Goal: Information Seeking & Learning: Learn about a topic

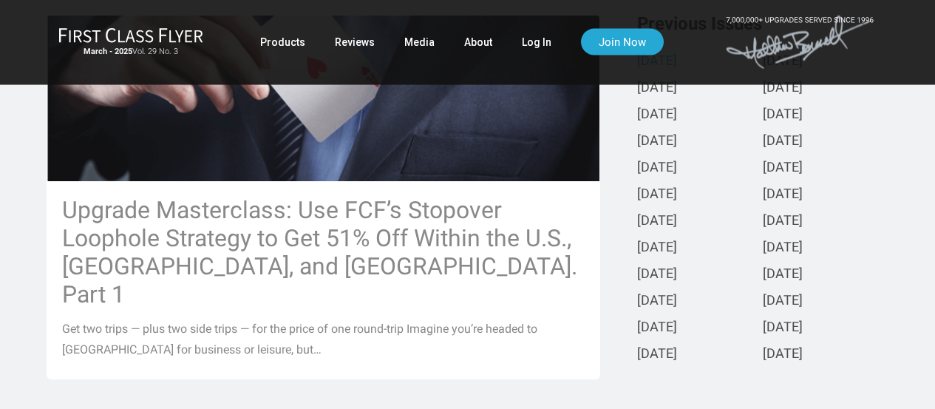
scroll to position [402, 0]
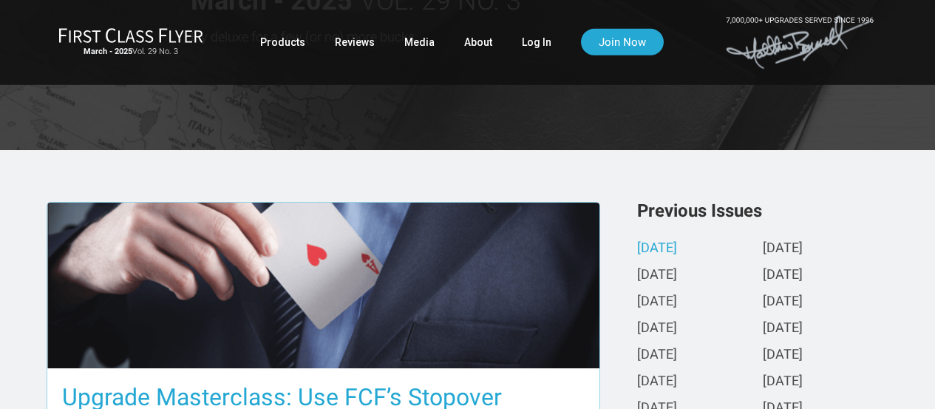
scroll to position [201, 0]
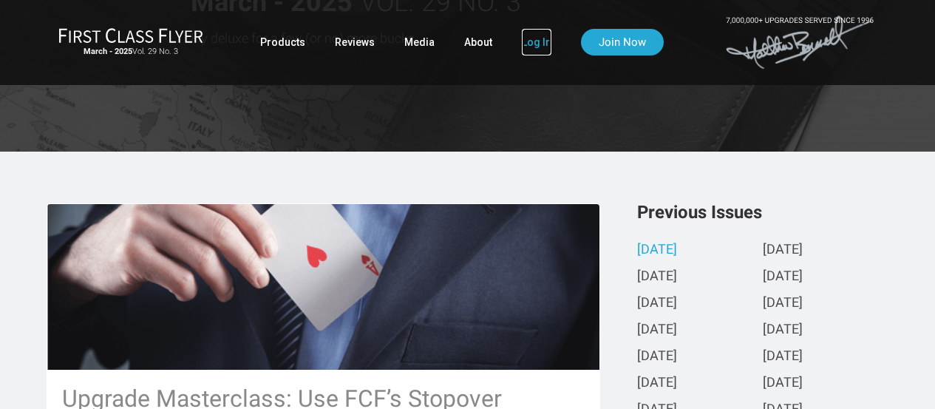
click at [529, 40] on link "Log In" at bounding box center [537, 42] width 30 height 27
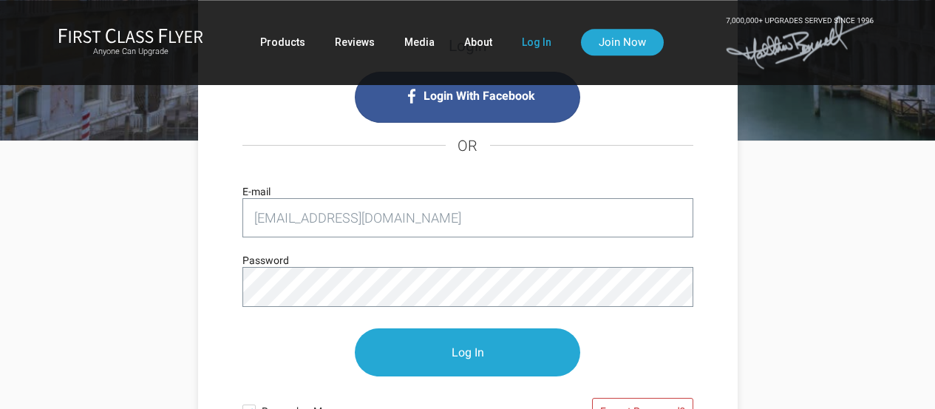
scroll to position [130, 0]
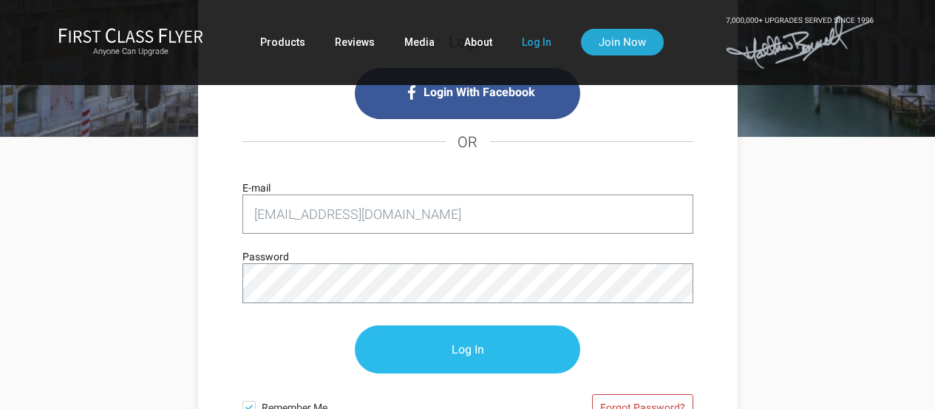
click at [474, 350] on input "Log In" at bounding box center [467, 349] width 225 height 48
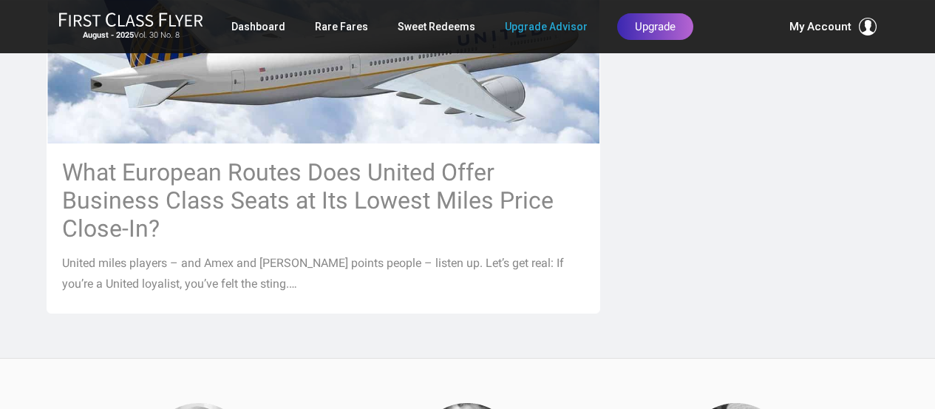
scroll to position [1880, 0]
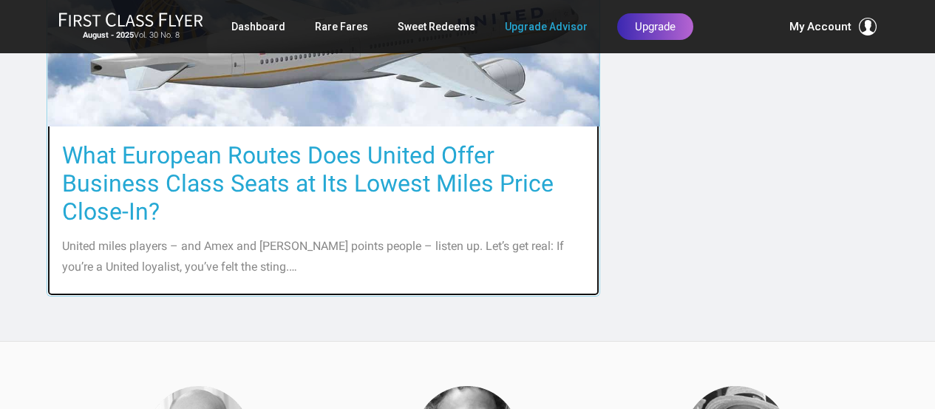
click at [409, 188] on h3 "What European Routes Does United Offer Business Class Seats at Its Lowest Miles…" at bounding box center [323, 183] width 523 height 84
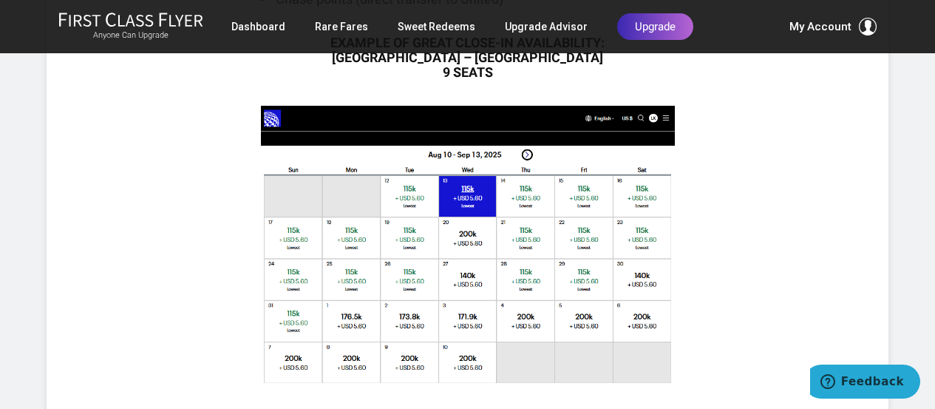
scroll to position [1112, 0]
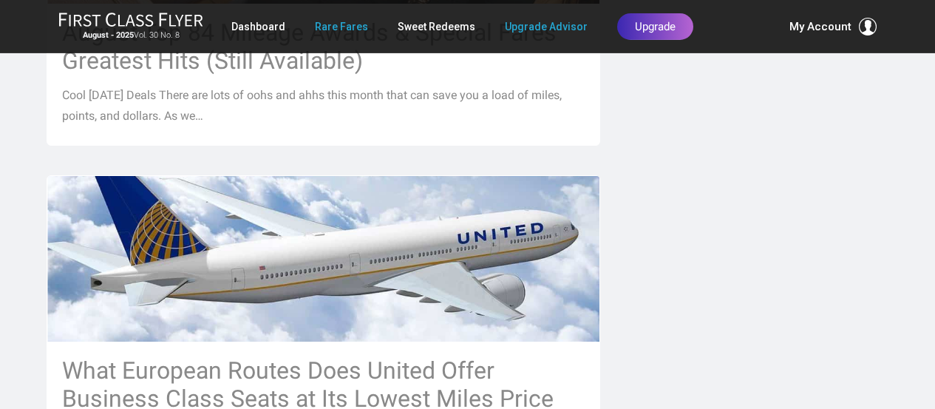
scroll to position [1620, 0]
